Goal: Contribute content: Add original content to the website for others to see

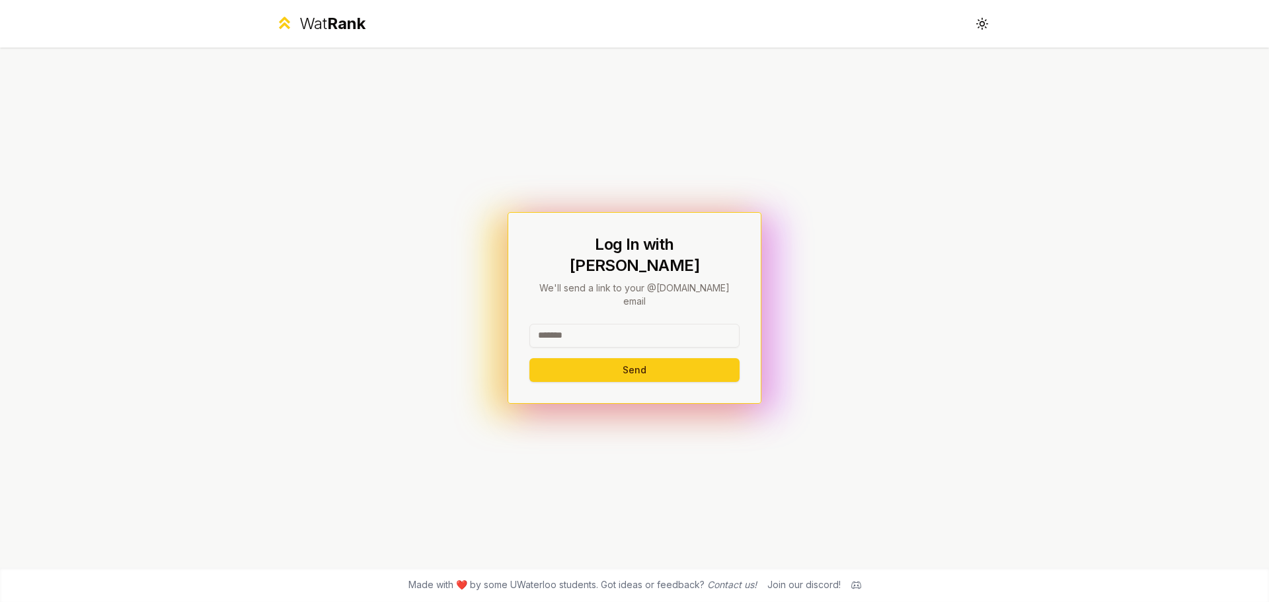
click at [635, 324] on input at bounding box center [635, 336] width 210 height 24
type input "****"
click at [530, 358] on button "Send" at bounding box center [635, 370] width 210 height 24
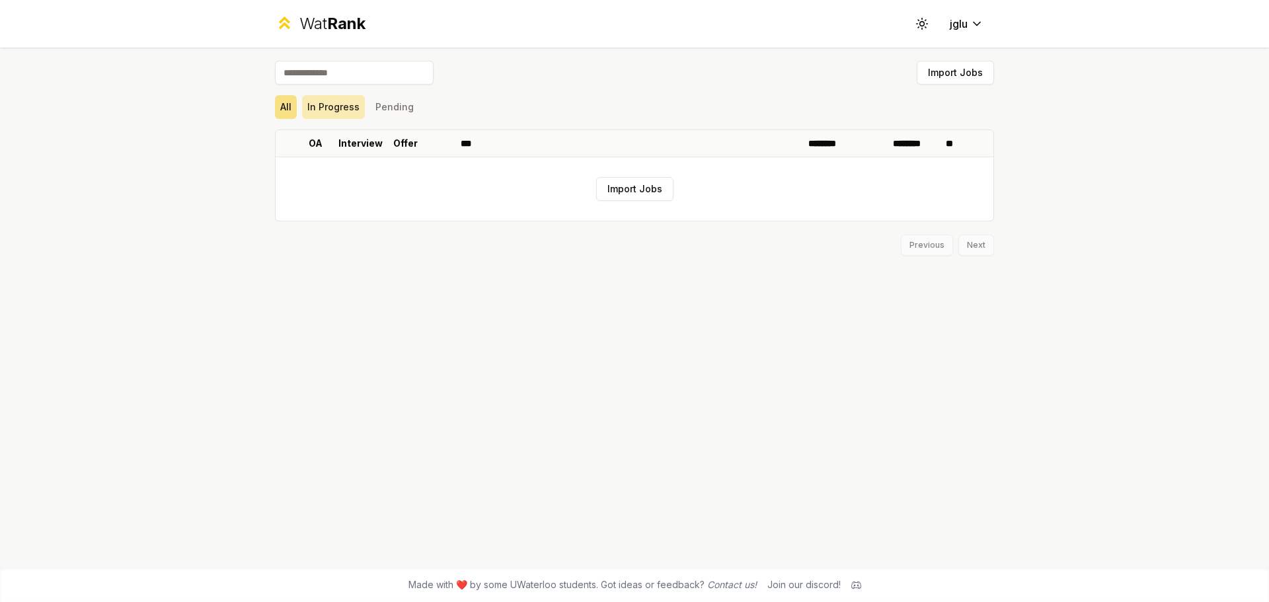
click at [333, 107] on button "In Progress" at bounding box center [333, 107] width 63 height 24
click at [391, 104] on button "Pending" at bounding box center [394, 107] width 49 height 24
click at [919, 19] on icon at bounding box center [922, 23] width 13 height 13
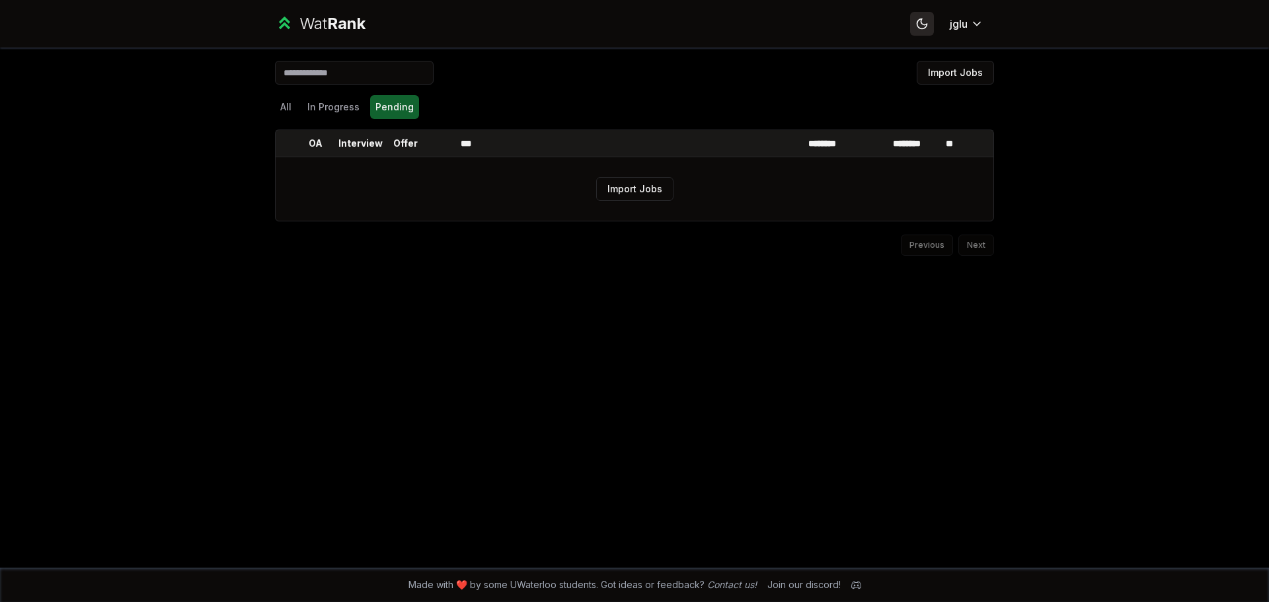
click at [919, 20] on icon at bounding box center [922, 23] width 9 height 9
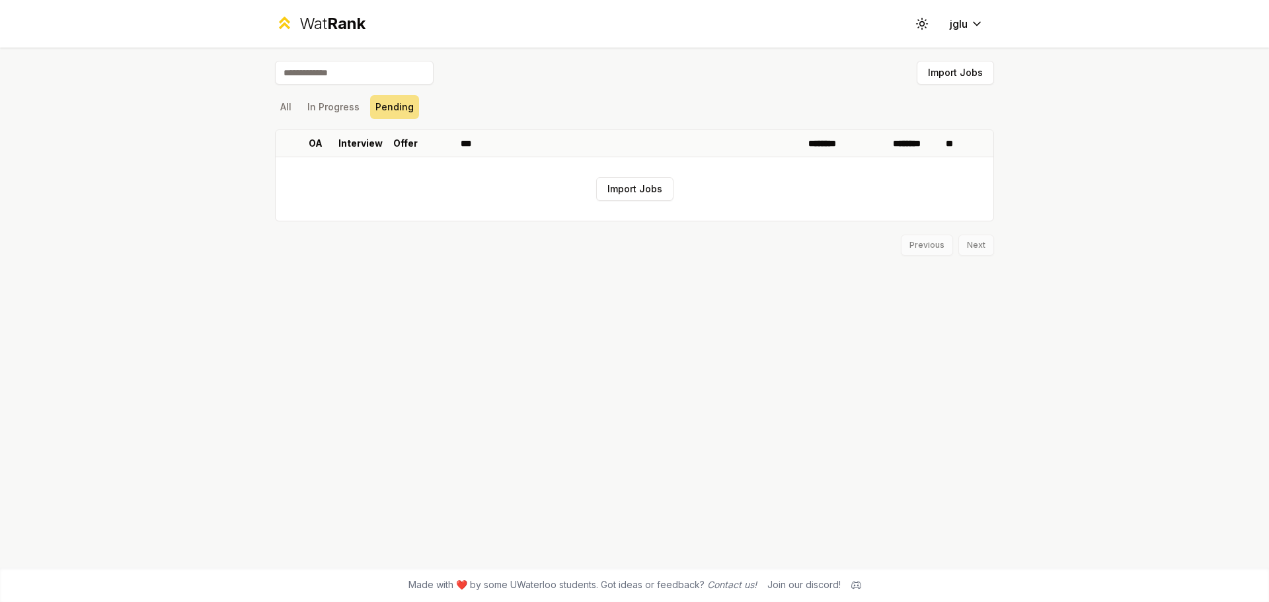
click at [300, 104] on div "All In Progress Pending" at bounding box center [634, 107] width 719 height 24
click at [290, 104] on button "All" at bounding box center [286, 107] width 22 height 24
click at [323, 29] on div "Wat Rank" at bounding box center [333, 23] width 66 height 21
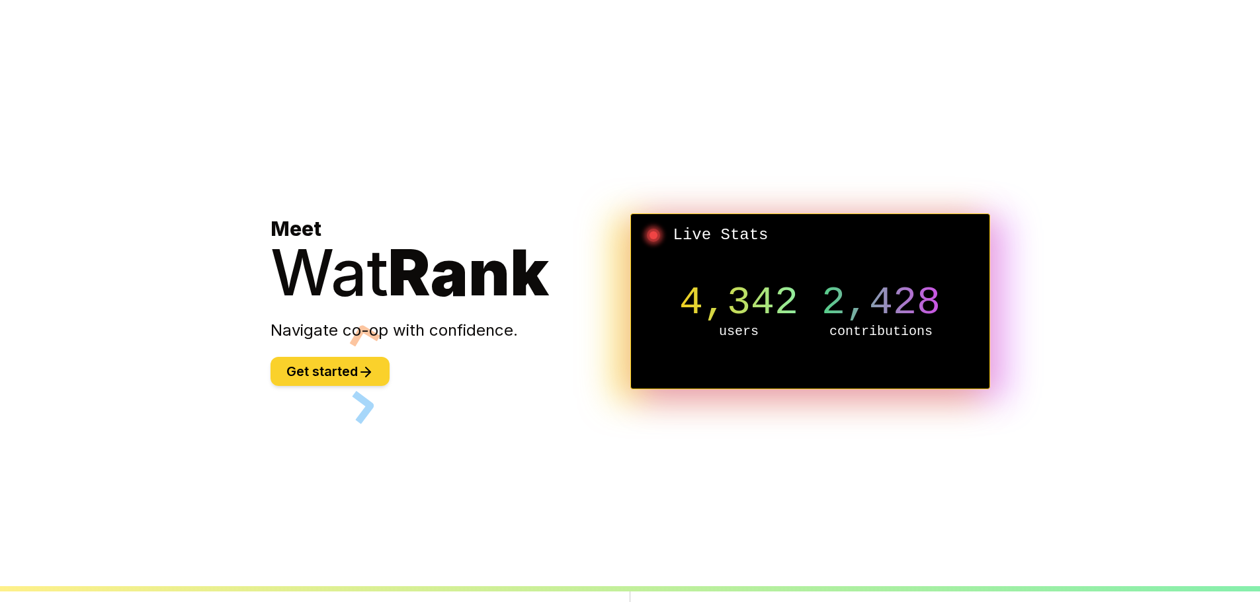
click at [304, 368] on button "Get started" at bounding box center [329, 371] width 119 height 29
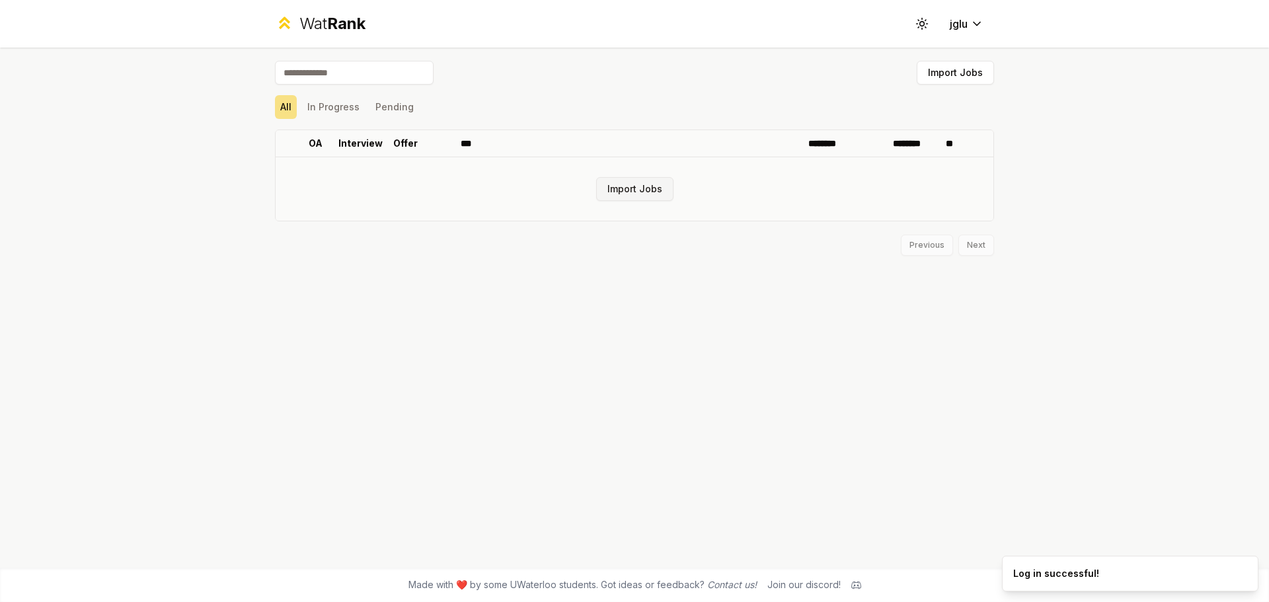
click at [638, 191] on button "Import Jobs" at bounding box center [634, 189] width 77 height 24
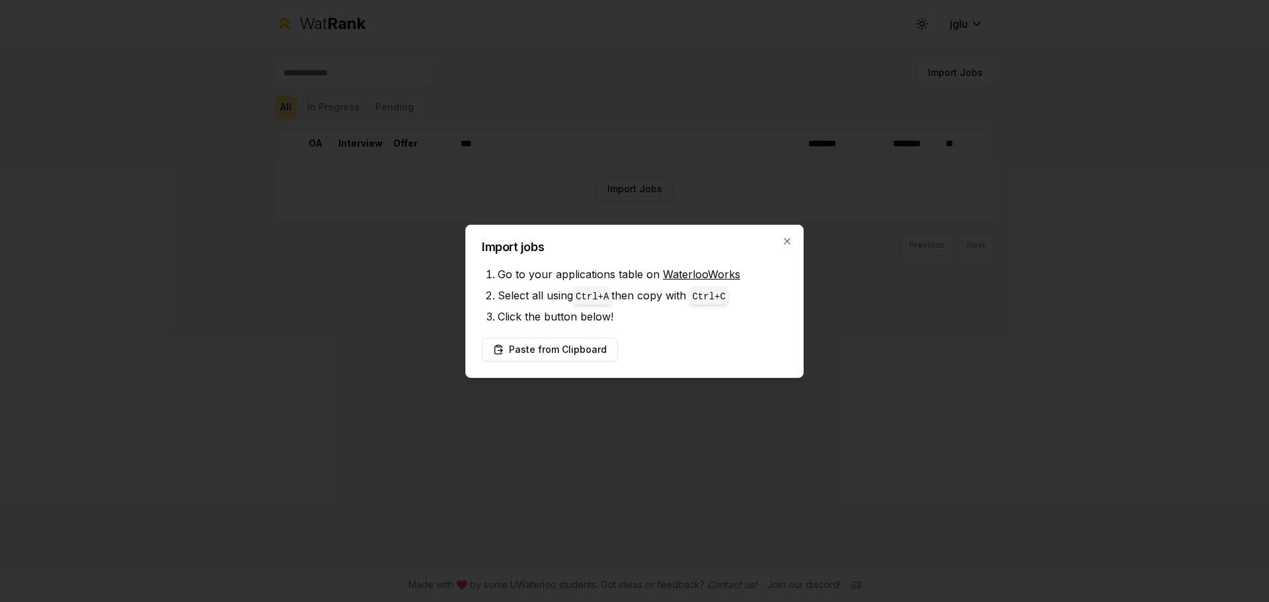
click at [701, 272] on link "WaterlooWorks" at bounding box center [701, 274] width 77 height 13
click at [563, 355] on button "Paste from Clipboard" at bounding box center [550, 350] width 136 height 24
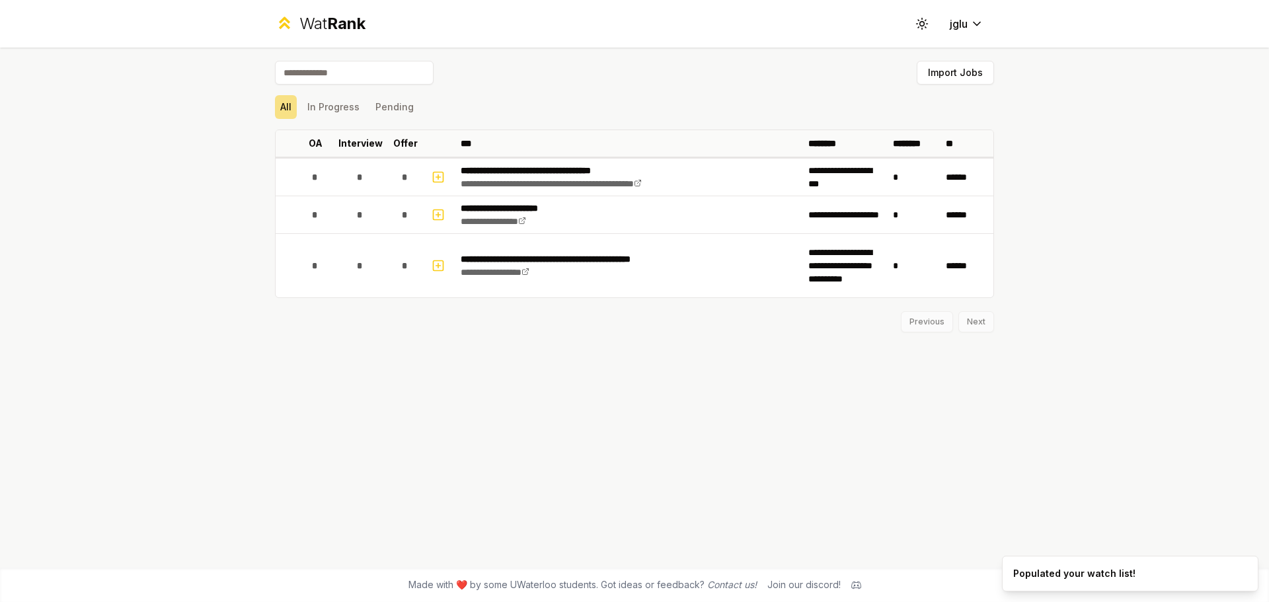
click at [526, 444] on div "**********" at bounding box center [635, 308] width 762 height 520
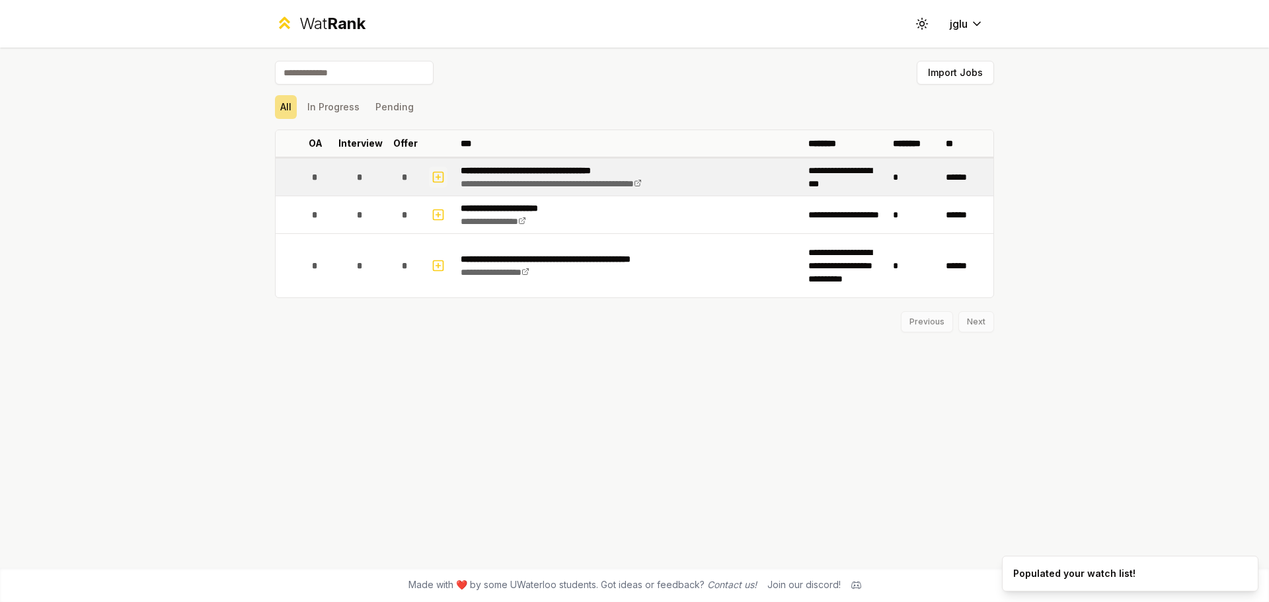
click at [444, 177] on rect "button" at bounding box center [439, 177] width 10 height 10
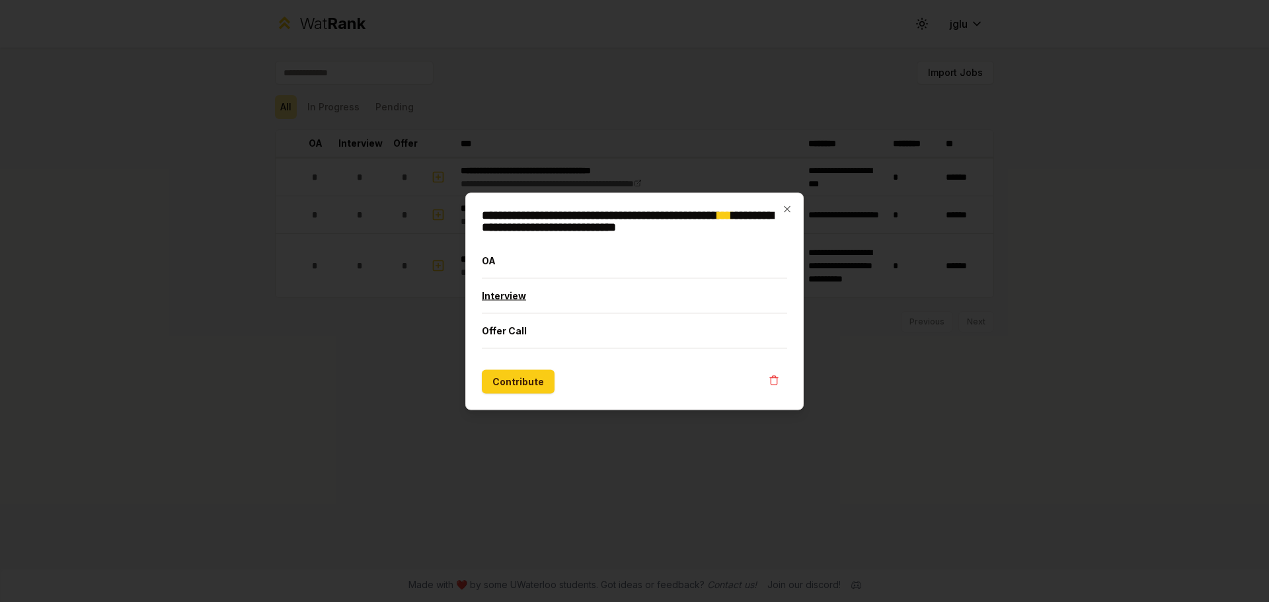
click at [506, 294] on button "Interview" at bounding box center [634, 295] width 305 height 34
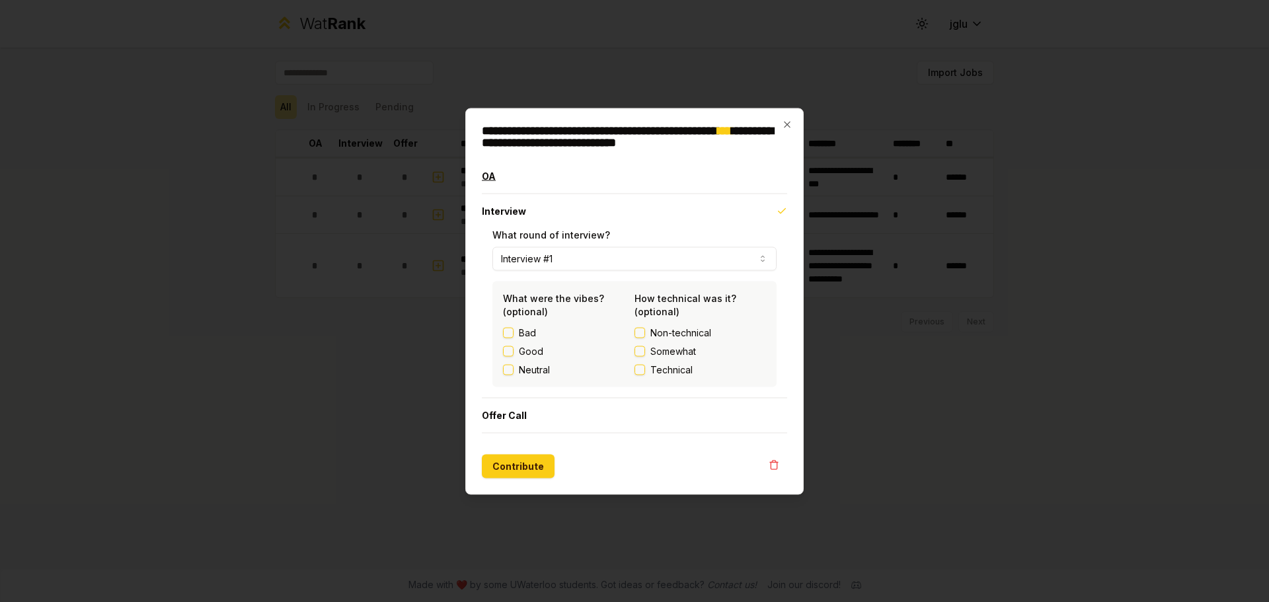
click at [520, 188] on button "OA" at bounding box center [634, 176] width 305 height 34
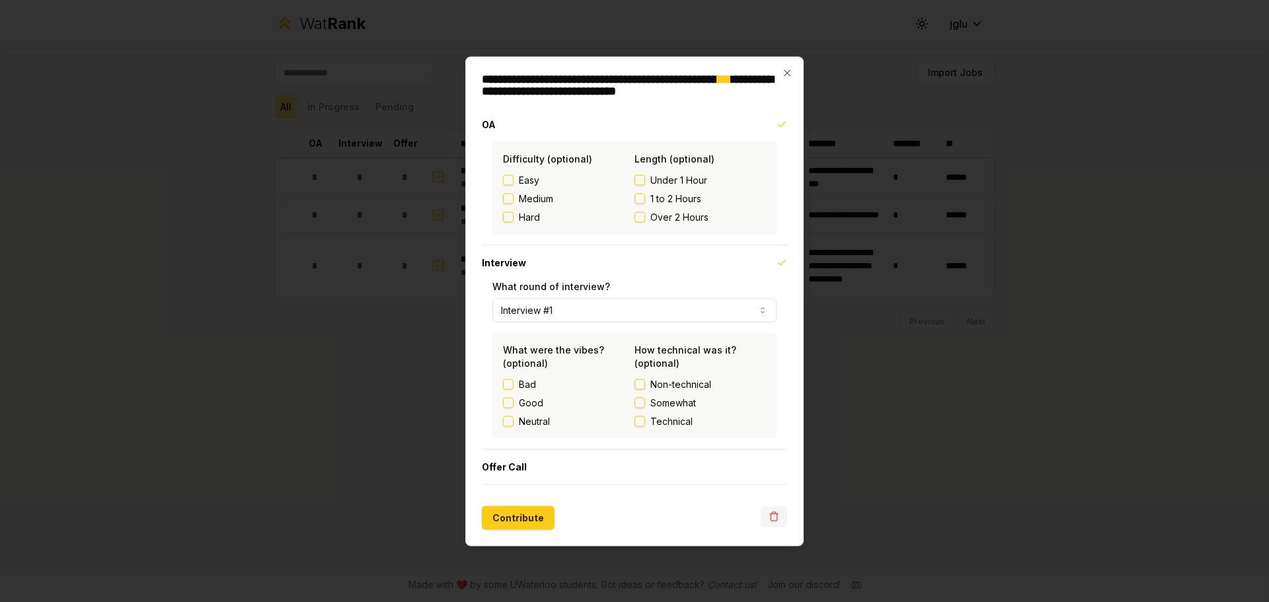
click at [774, 517] on icon "button" at bounding box center [774, 516] width 11 height 11
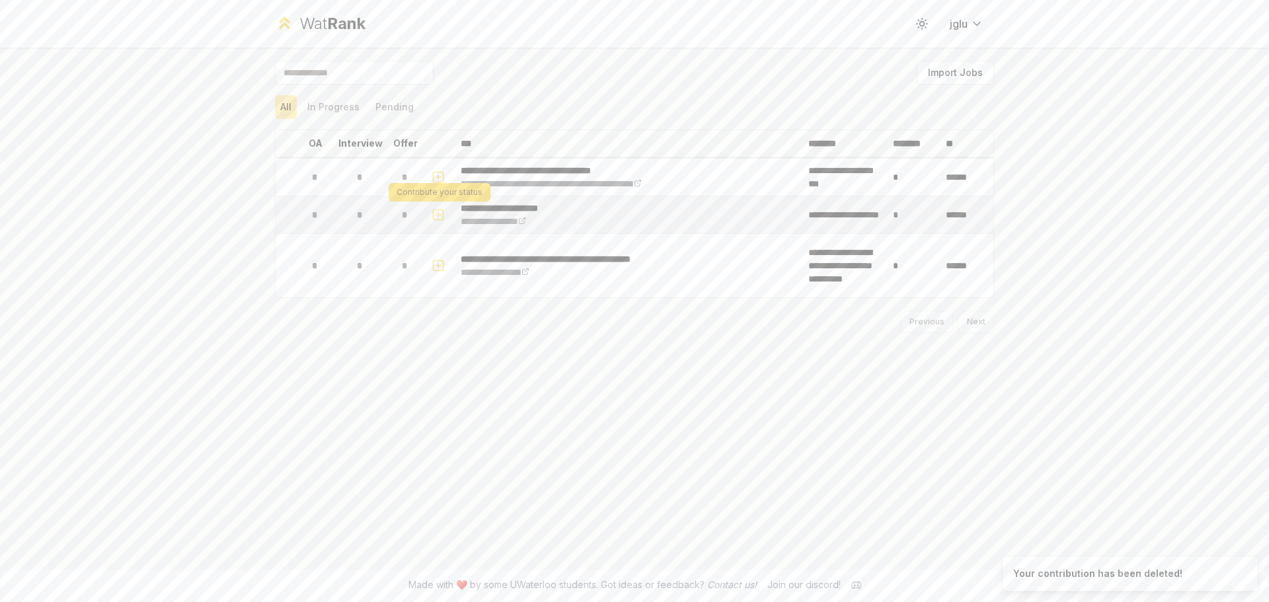
click at [442, 216] on icon "button" at bounding box center [438, 215] width 13 height 16
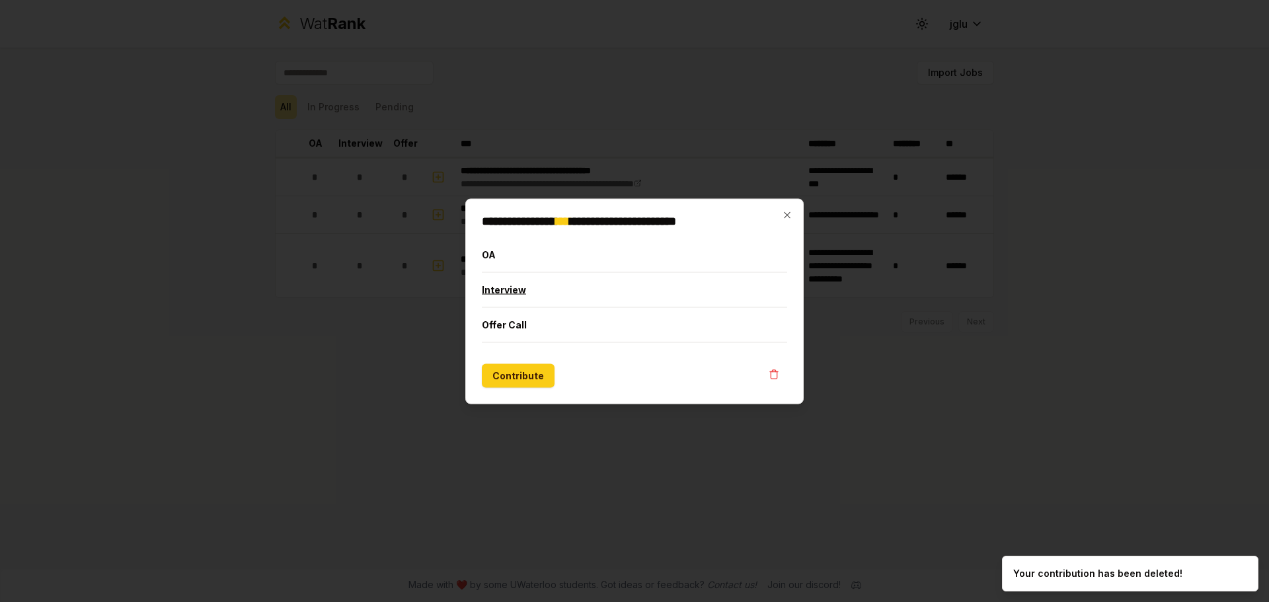
click at [514, 288] on button "Interview" at bounding box center [634, 289] width 305 height 34
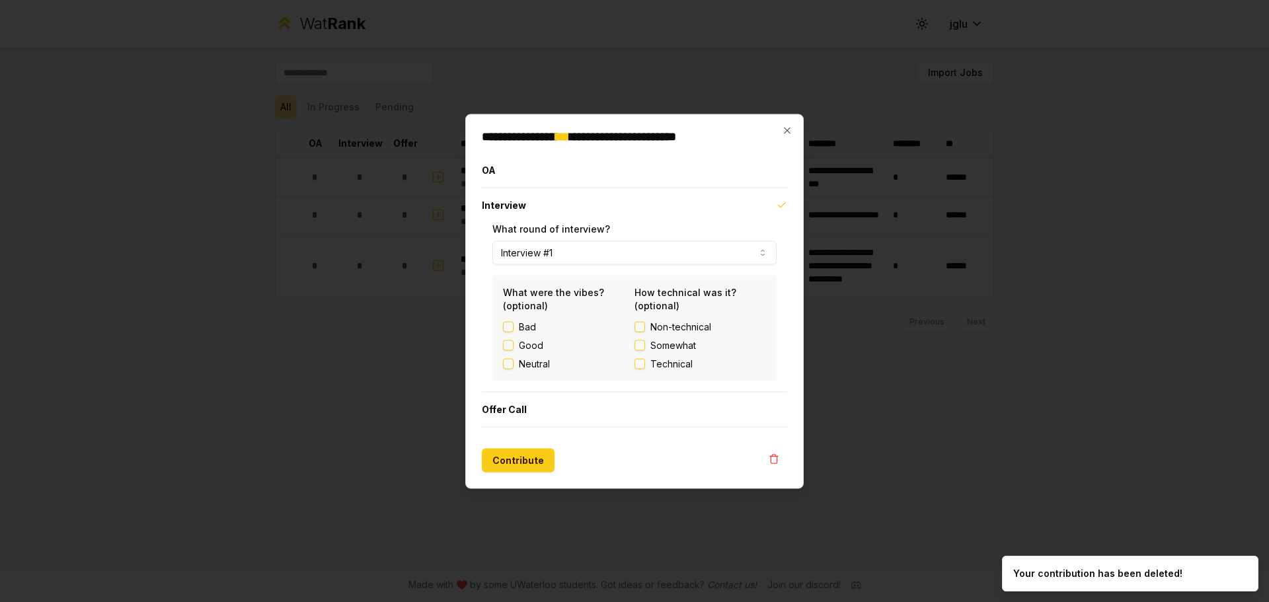
click at [561, 244] on button "Interview #1" at bounding box center [635, 253] width 284 height 24
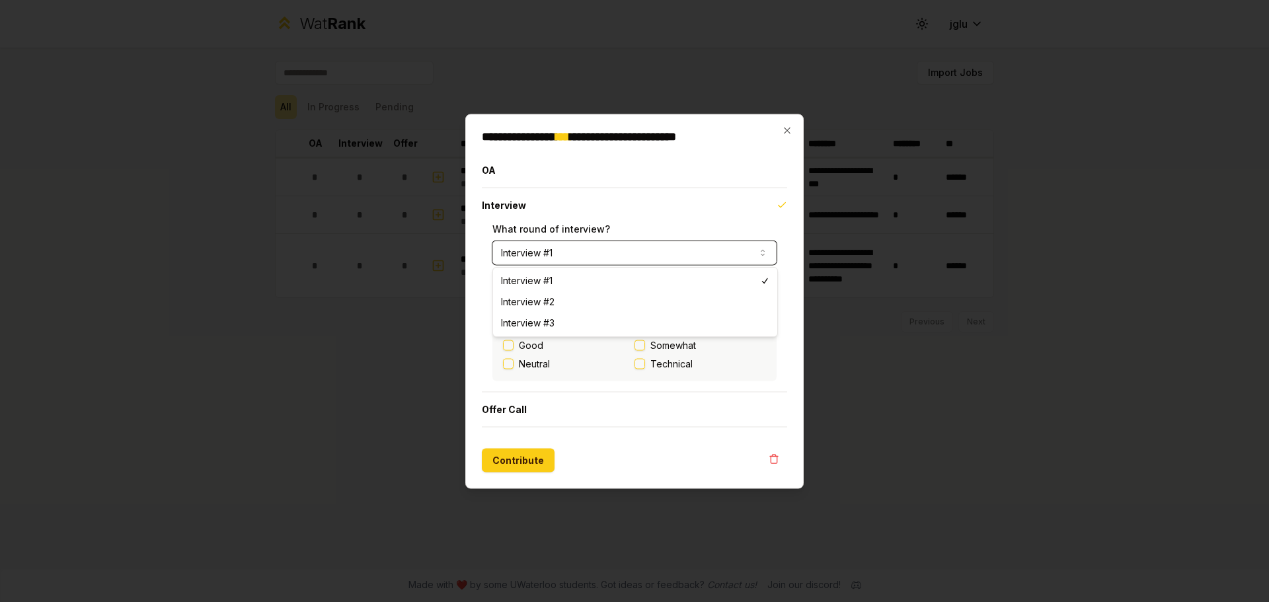
click at [561, 244] on button "Interview #1" at bounding box center [635, 253] width 284 height 24
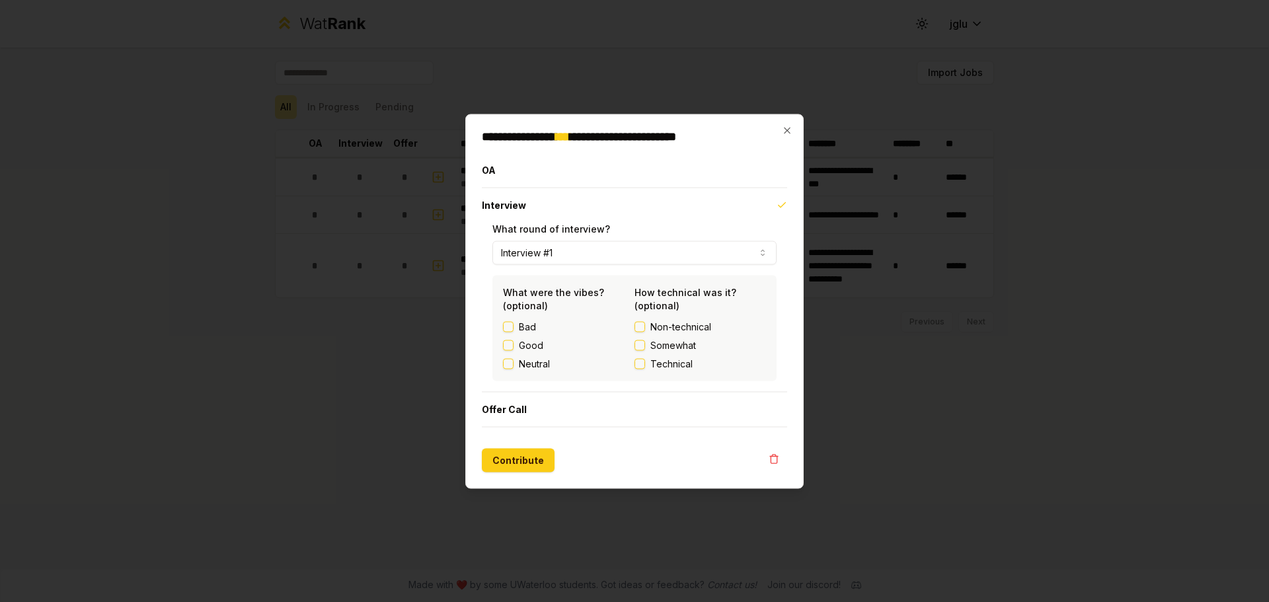
click at [637, 329] on button "Non-technical" at bounding box center [640, 326] width 11 height 11
click at [534, 407] on button "Offer Call" at bounding box center [634, 409] width 305 height 34
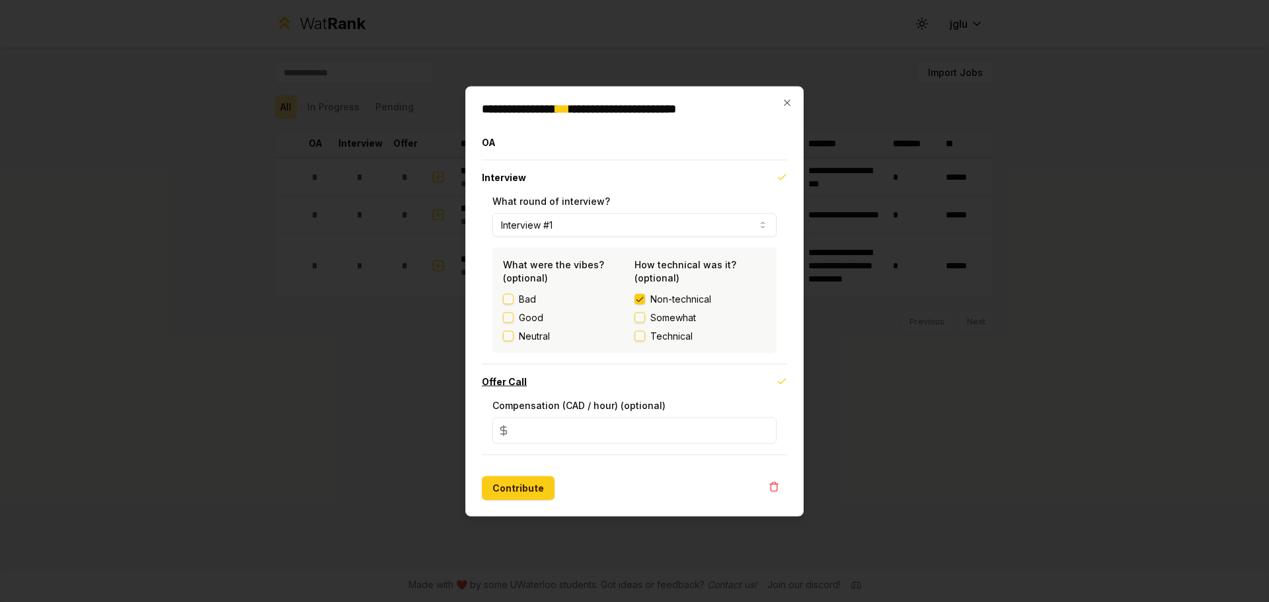
click at [534, 384] on button "Offer Call" at bounding box center [634, 381] width 305 height 34
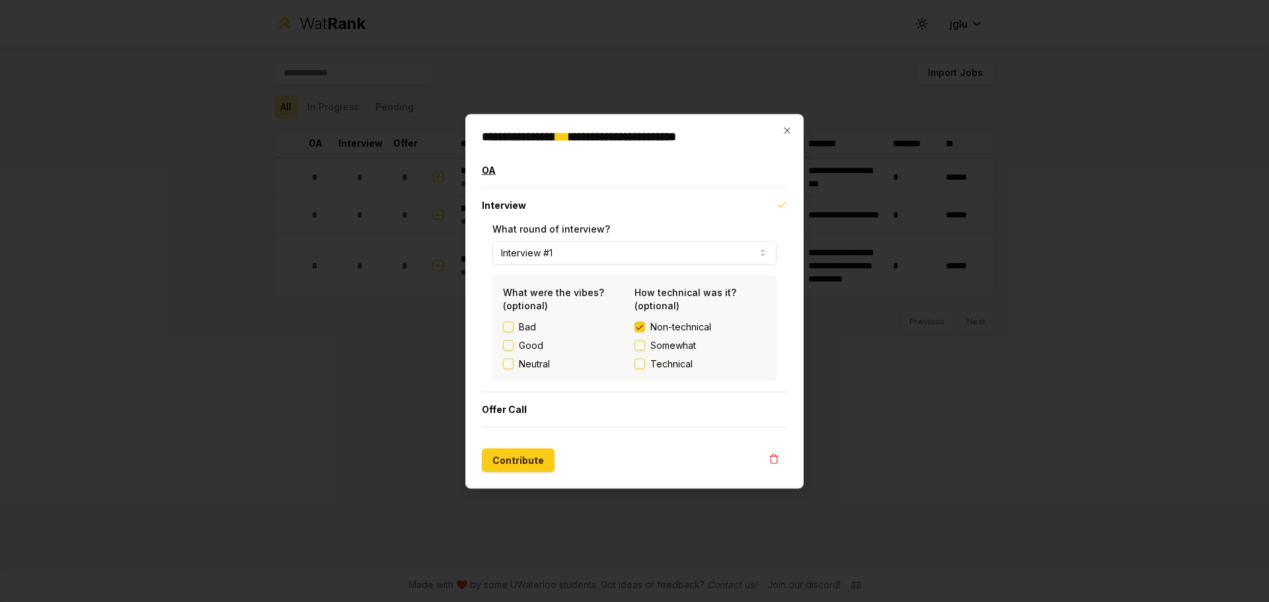
click at [631, 175] on button "OA" at bounding box center [634, 170] width 305 height 34
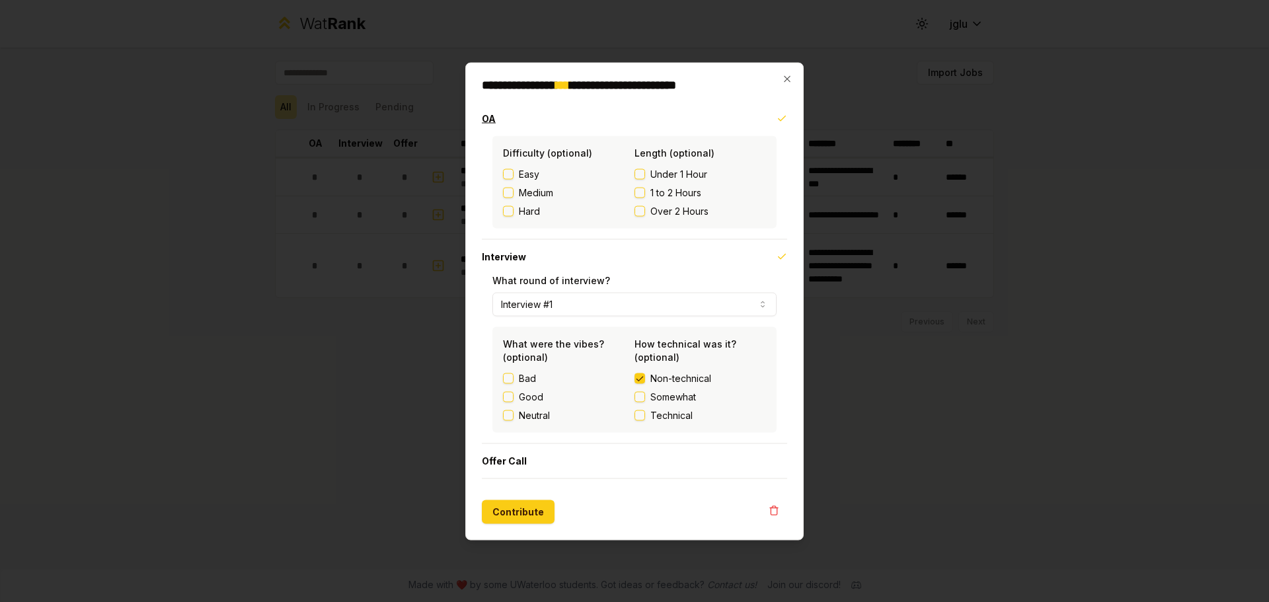
click at [589, 116] on button "OA" at bounding box center [634, 118] width 305 height 34
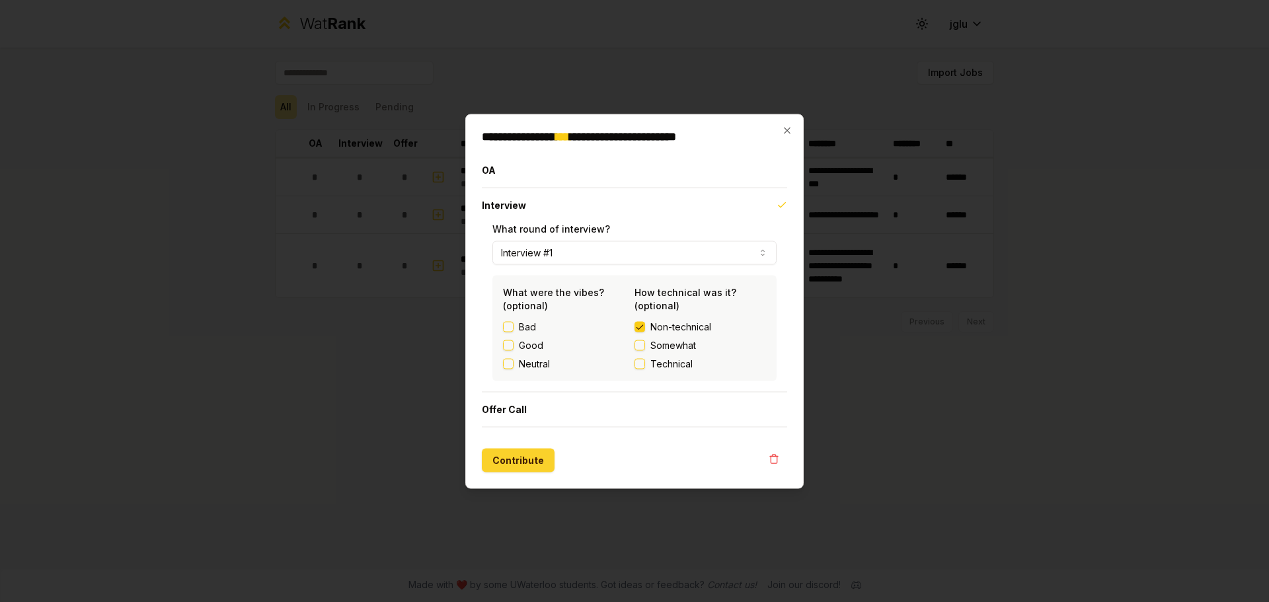
click at [532, 460] on button "Contribute" at bounding box center [518, 460] width 73 height 24
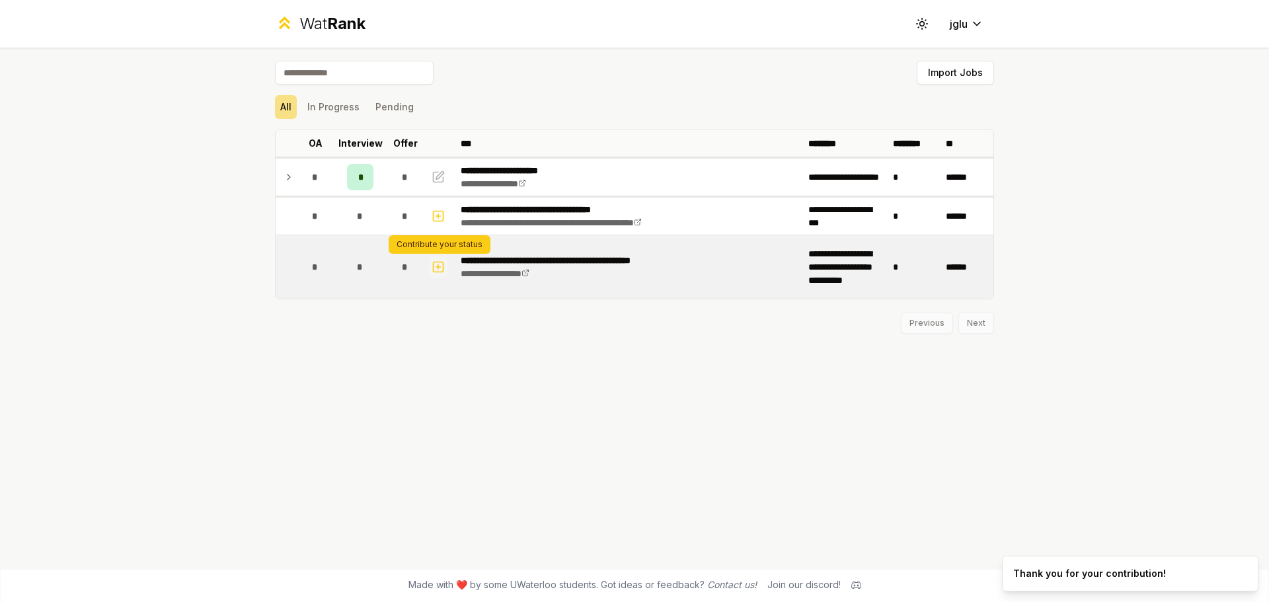
click at [436, 270] on icon "button" at bounding box center [438, 267] width 13 height 16
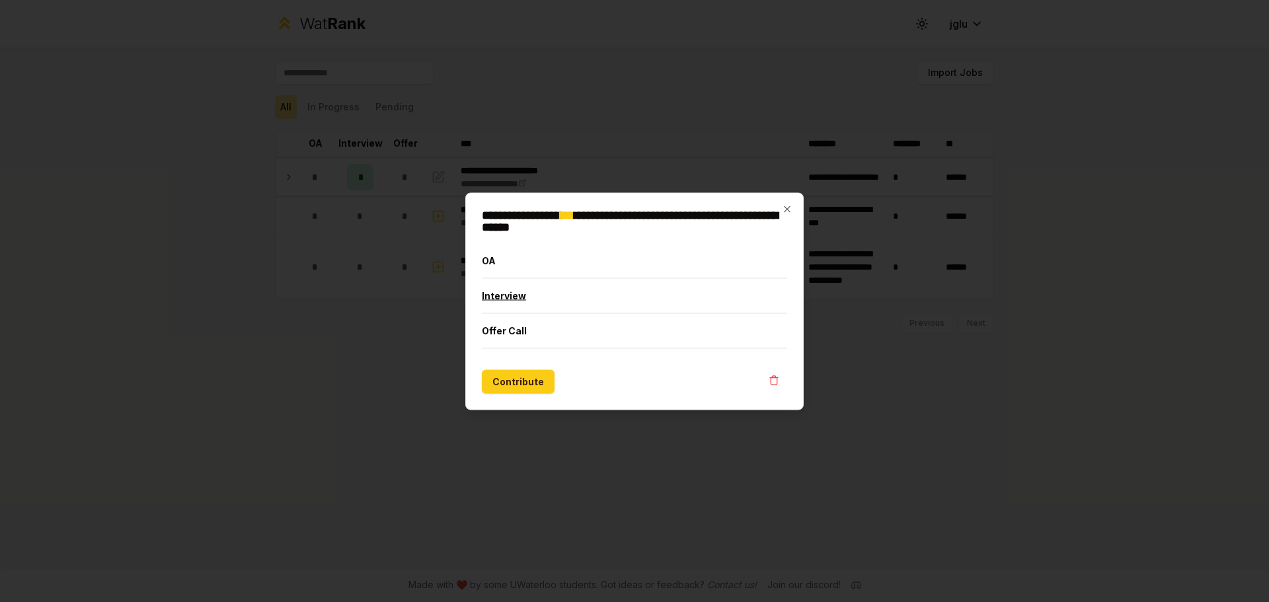
click at [526, 301] on button "Interview" at bounding box center [634, 295] width 305 height 34
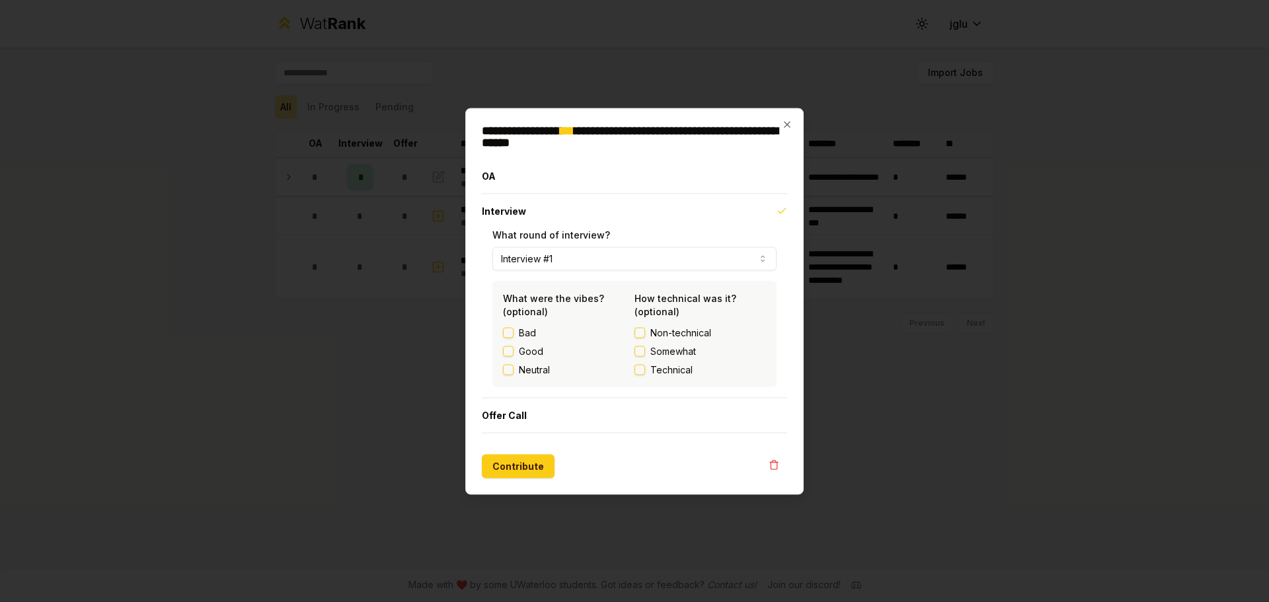
click at [643, 355] on button "Somewhat" at bounding box center [640, 351] width 11 height 11
click at [509, 357] on div "Good" at bounding box center [569, 350] width 132 height 13
click at [509, 355] on button "Good" at bounding box center [508, 351] width 11 height 11
click at [524, 468] on button "Contribute" at bounding box center [518, 466] width 73 height 24
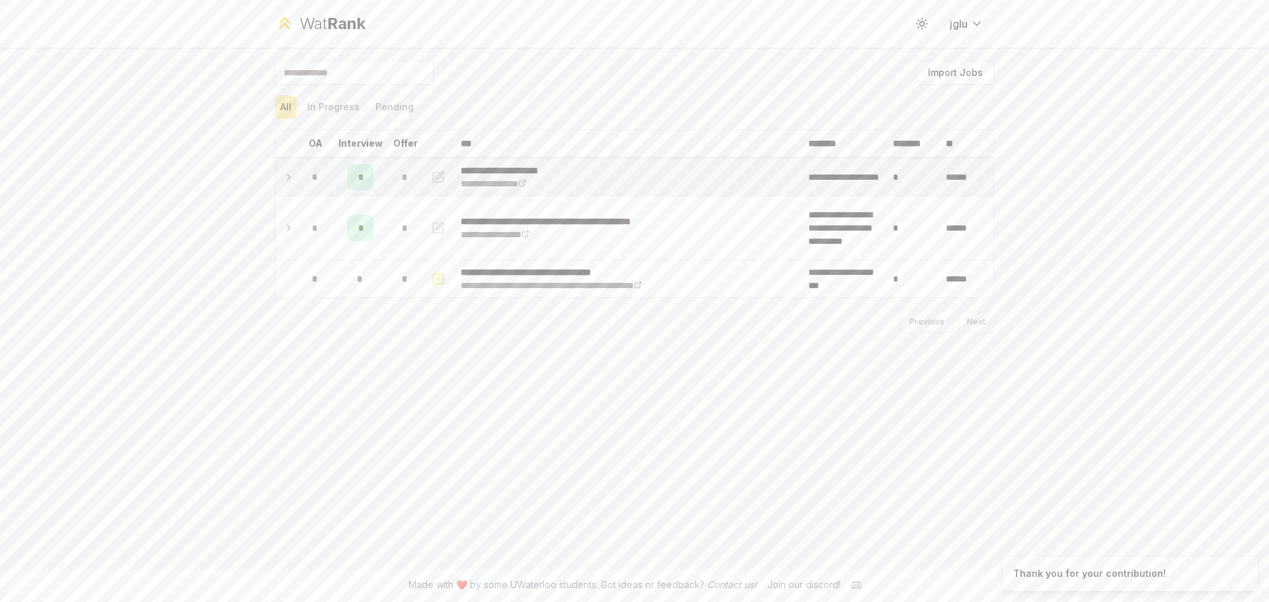
click at [359, 179] on span "*" at bounding box center [360, 177] width 4 height 13
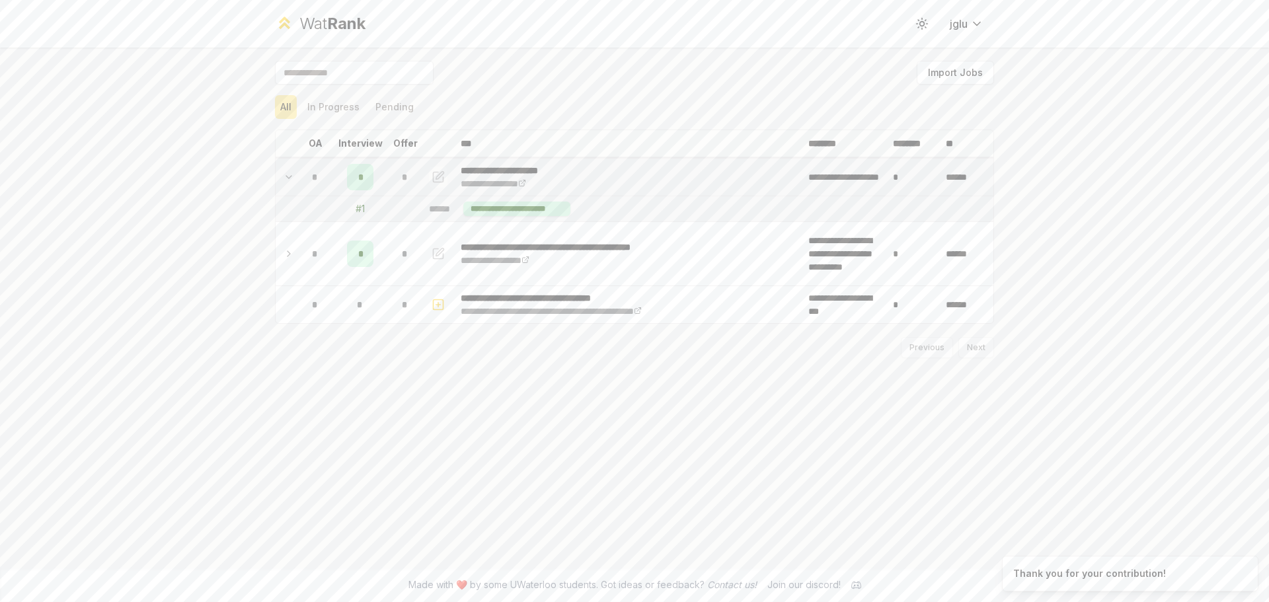
click at [438, 184] on icon "button" at bounding box center [438, 177] width 13 height 16
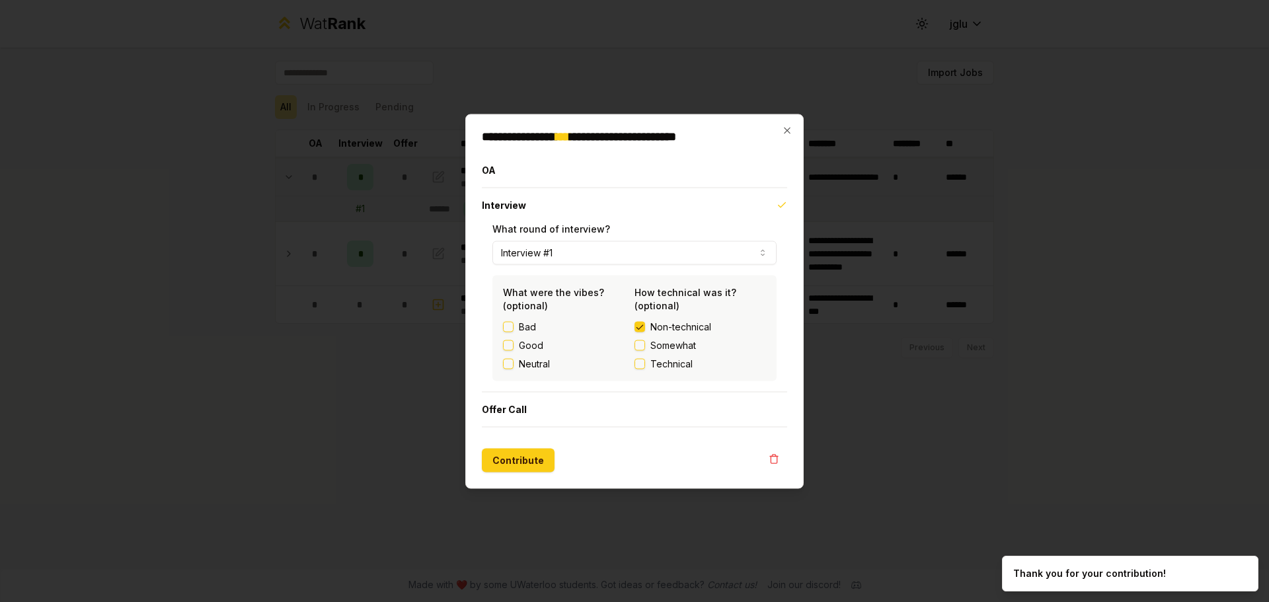
click at [512, 343] on button "Good" at bounding box center [508, 345] width 11 height 11
click at [511, 345] on button "Good" at bounding box center [508, 345] width 11 height 11
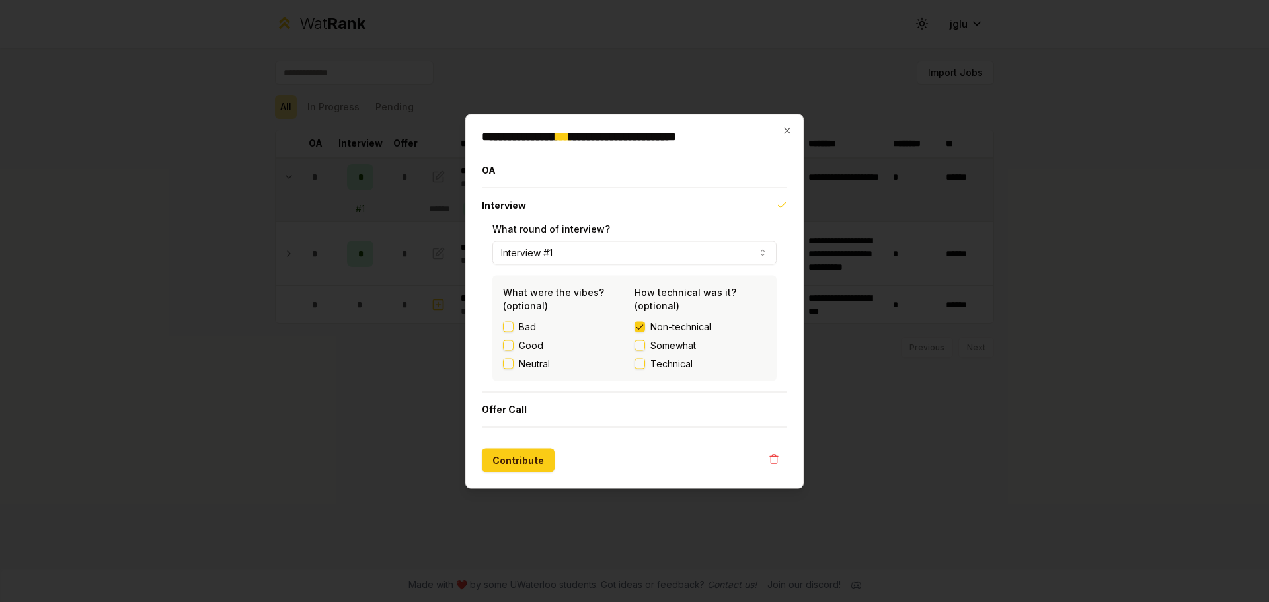
click at [618, 516] on div at bounding box center [634, 301] width 1269 height 602
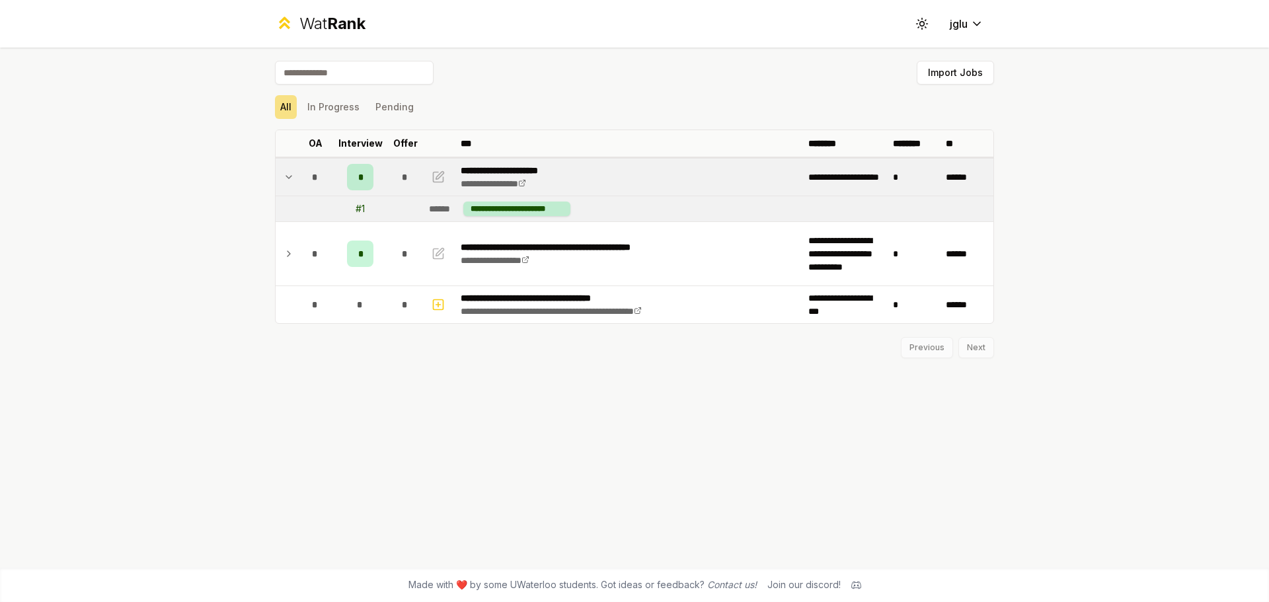
click at [377, 166] on td "*" at bounding box center [360, 177] width 53 height 37
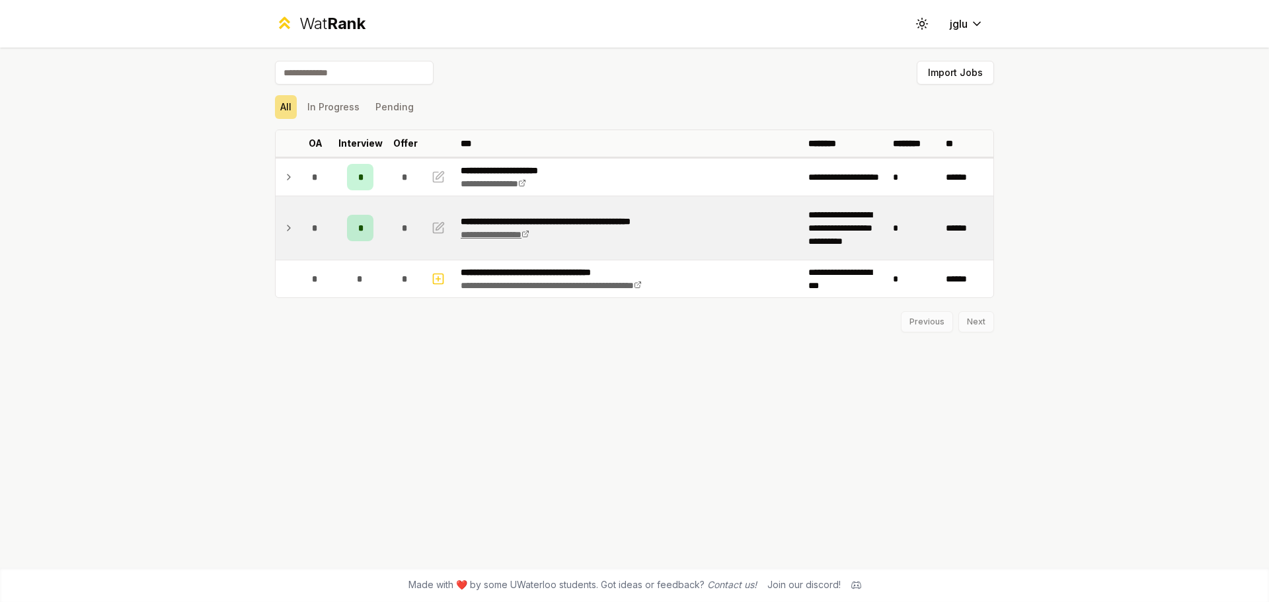
click at [474, 233] on link "**********" at bounding box center [495, 234] width 69 height 9
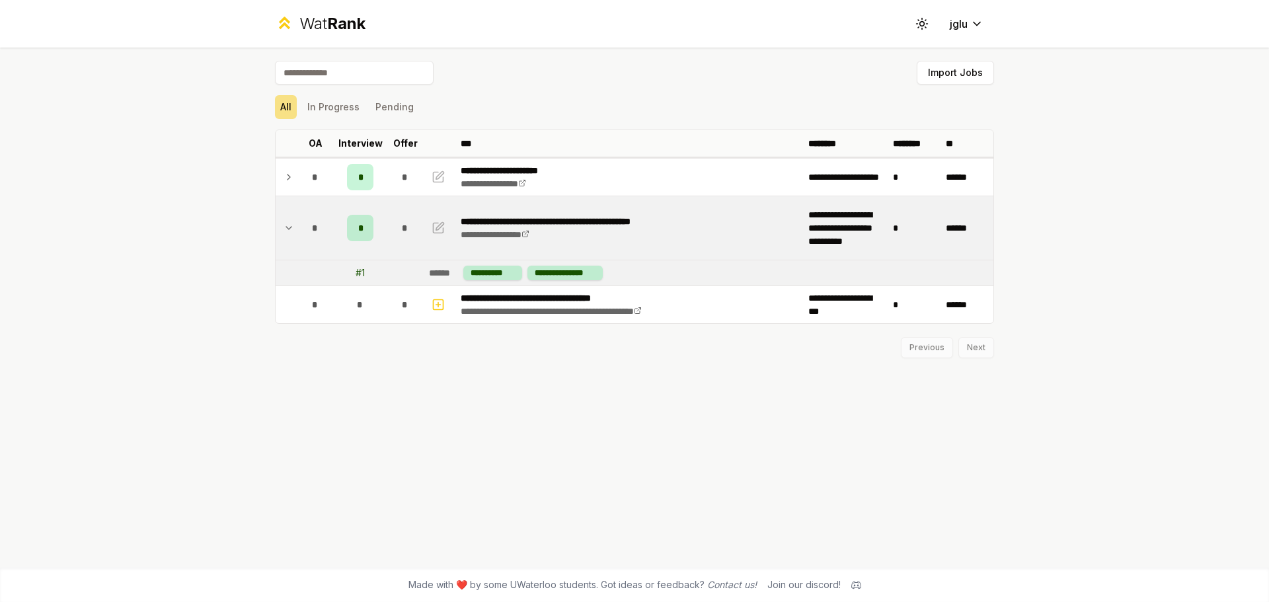
click at [374, 73] on input at bounding box center [354, 73] width 159 height 24
click at [624, 56] on div "**********" at bounding box center [635, 308] width 762 height 520
click at [389, 90] on div "All In Progress Pending" at bounding box center [634, 107] width 719 height 34
click at [390, 63] on input "*" at bounding box center [354, 73] width 159 height 24
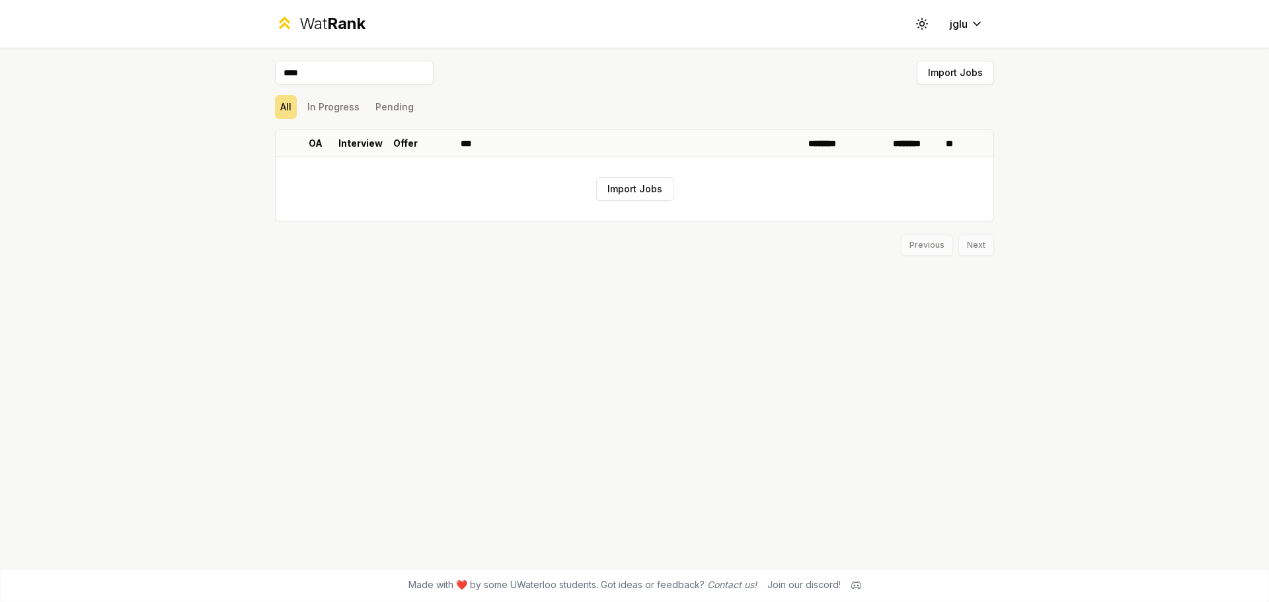
type input "****"
click at [506, 65] on div "**** Import Jobs" at bounding box center [634, 75] width 719 height 29
click at [368, 79] on input "****" at bounding box center [354, 73] width 159 height 24
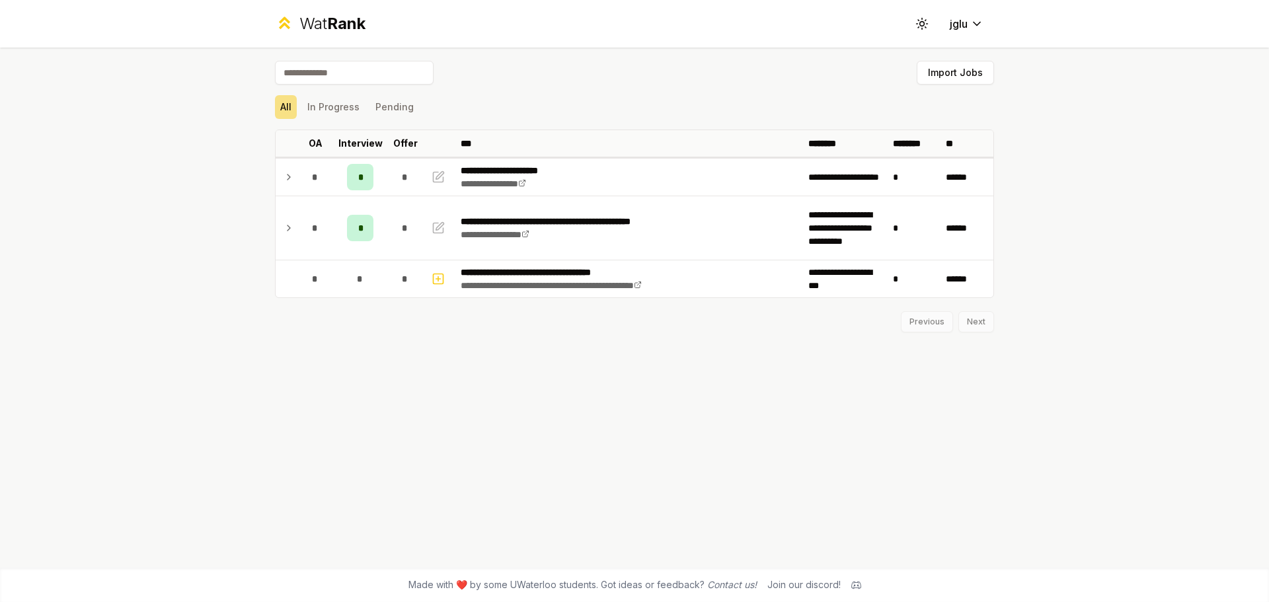
click at [660, 83] on div "Import Jobs" at bounding box center [634, 75] width 719 height 29
click at [954, 325] on div "Previous Next" at bounding box center [634, 315] width 719 height 34
click at [987, 328] on div "Previous Next" at bounding box center [634, 315] width 719 height 34
